Goal: Find specific page/section: Find specific page/section

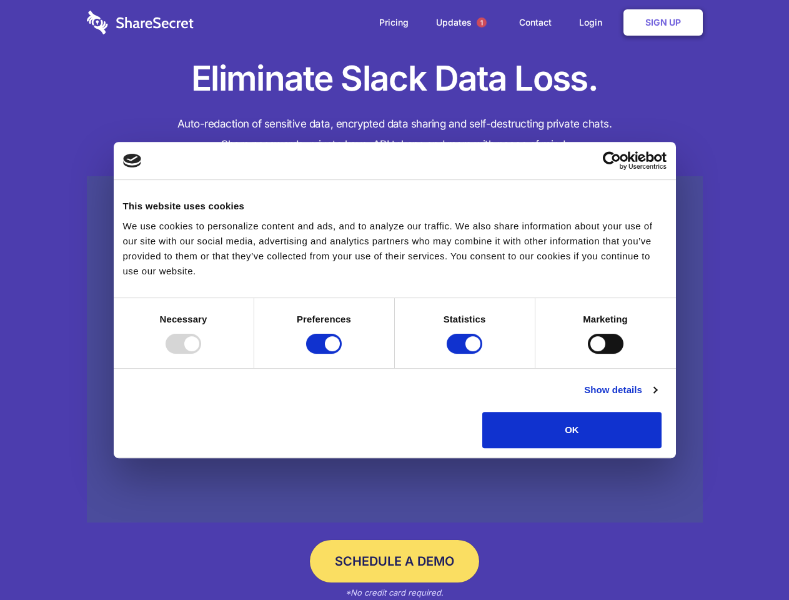
click at [201, 353] on div at bounding box center [183, 343] width 36 height 20
click at [342, 353] on input "Preferences" at bounding box center [324, 343] width 36 height 20
checkbox input "false"
click at [466, 353] on input "Statistics" at bounding box center [465, 343] width 36 height 20
checkbox input "false"
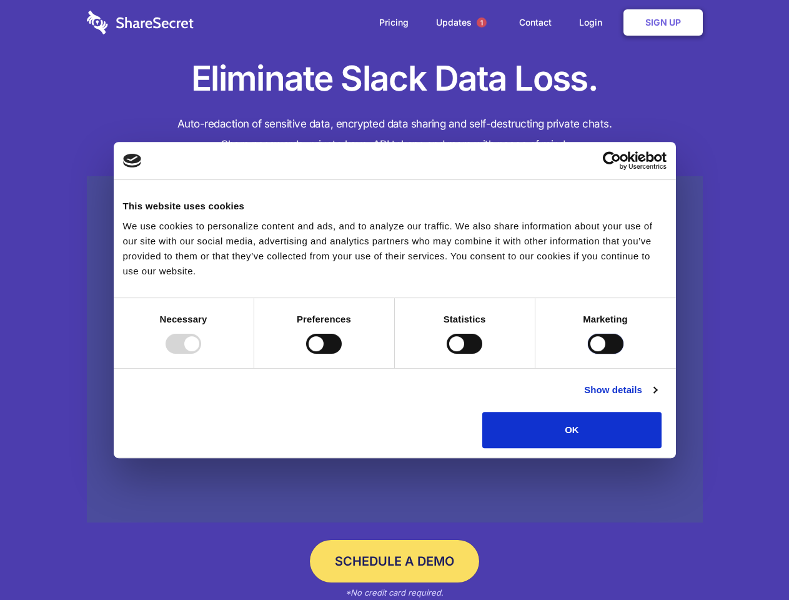
click at [588, 353] on input "Marketing" at bounding box center [606, 343] width 36 height 20
checkbox input "true"
click at [656, 397] on link "Show details" at bounding box center [620, 389] width 72 height 15
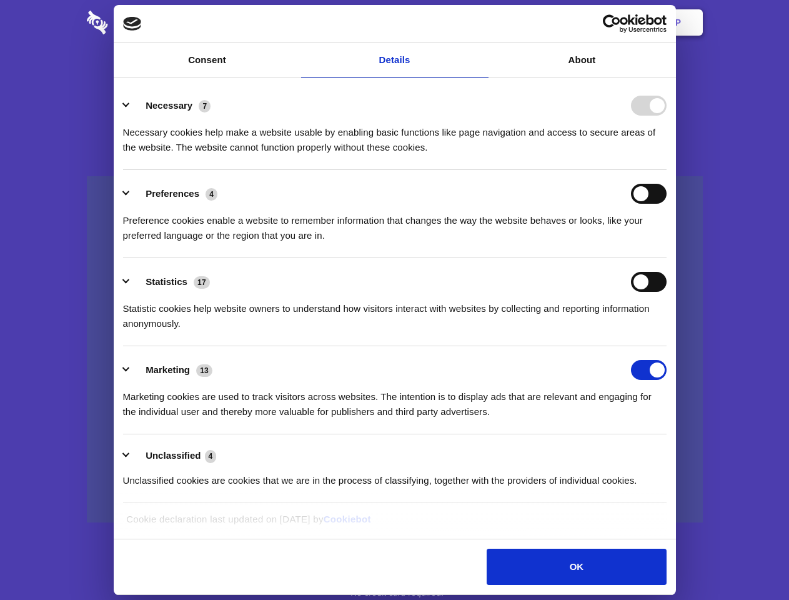
click at [666, 170] on li "Necessary 7 Necessary cookies help make a website usable by enabling basic func…" at bounding box center [394, 126] width 543 height 88
click at [481, 22] on span "1" at bounding box center [481, 22] width 10 height 10
